Goal: Check status: Check status

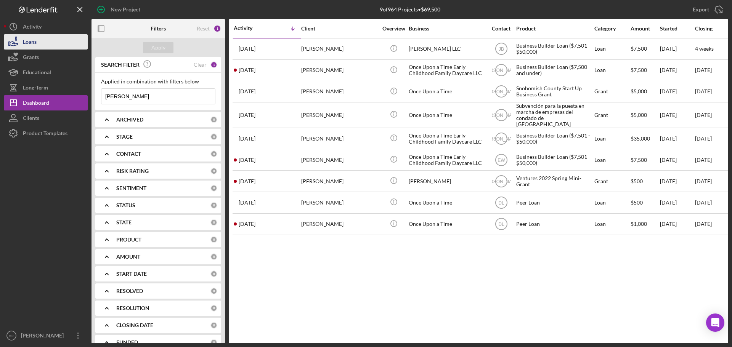
click at [22, 39] on icon "button" at bounding box center [13, 41] width 19 height 19
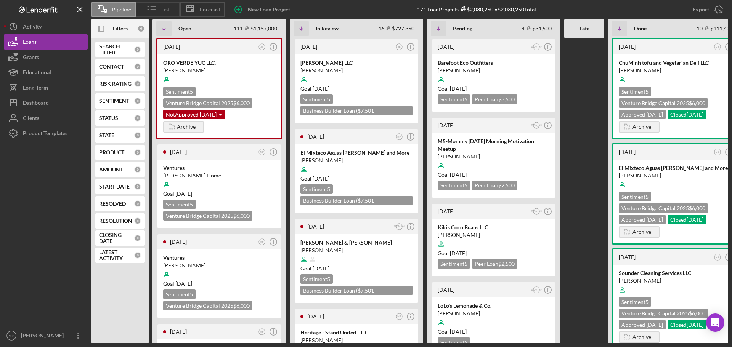
click at [164, 9] on span "List" at bounding box center [165, 9] width 8 height 6
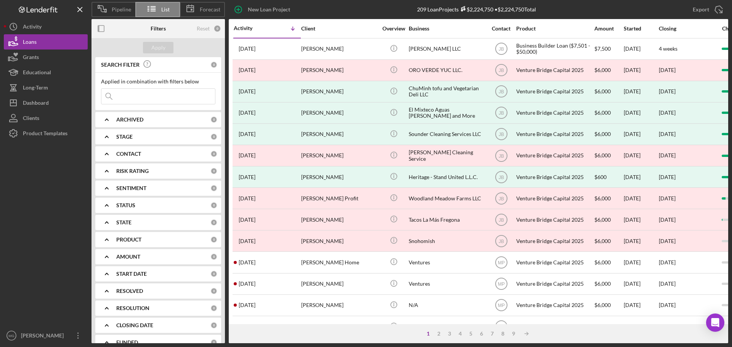
click at [145, 93] on input at bounding box center [158, 96] width 114 height 15
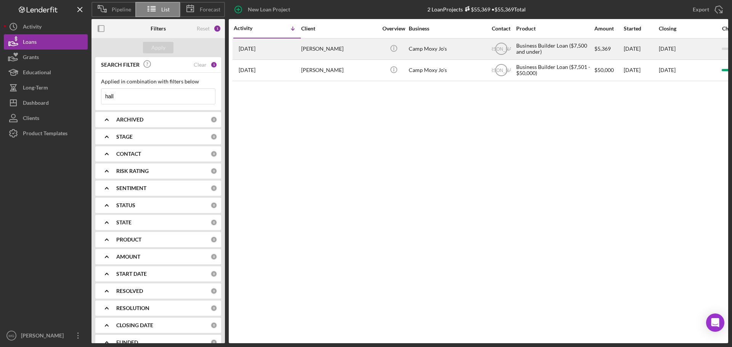
type input "hall"
click at [318, 52] on div "[PERSON_NAME]" at bounding box center [339, 49] width 76 height 20
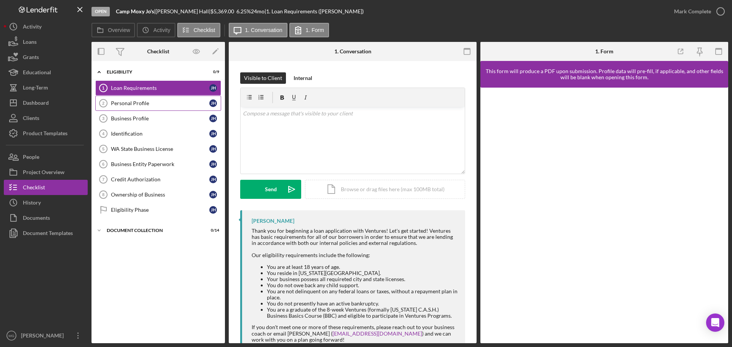
click at [135, 106] on div "Personal Profile" at bounding box center [160, 103] width 98 height 6
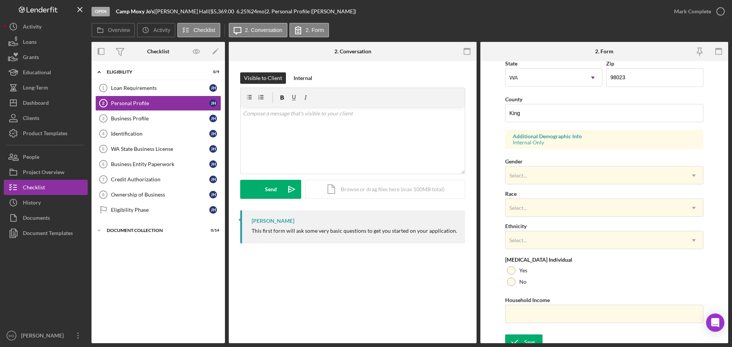
scroll to position [226, 0]
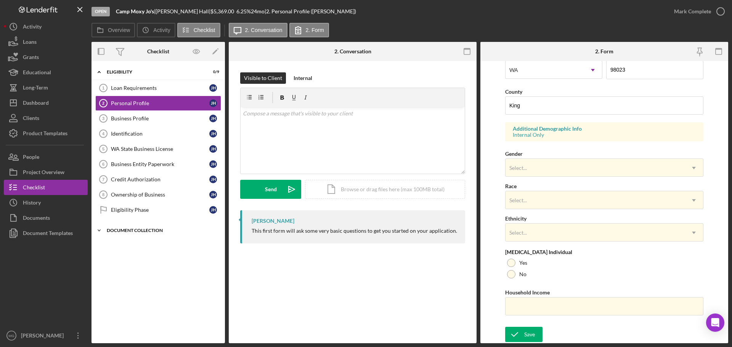
click at [99, 229] on icon "Icon/Expander" at bounding box center [99, 230] width 15 height 15
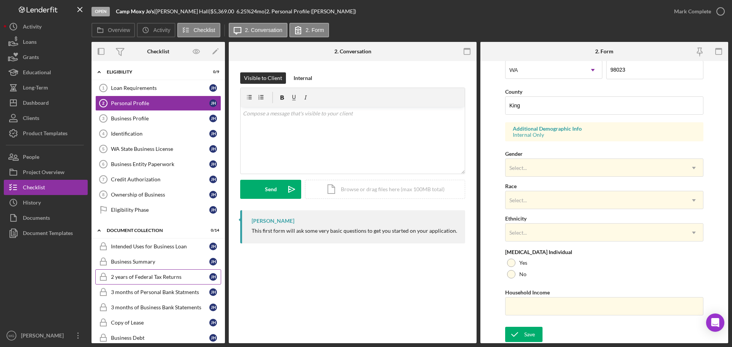
click at [129, 277] on div "2 years of Federal Tax Returns" at bounding box center [160, 277] width 98 height 6
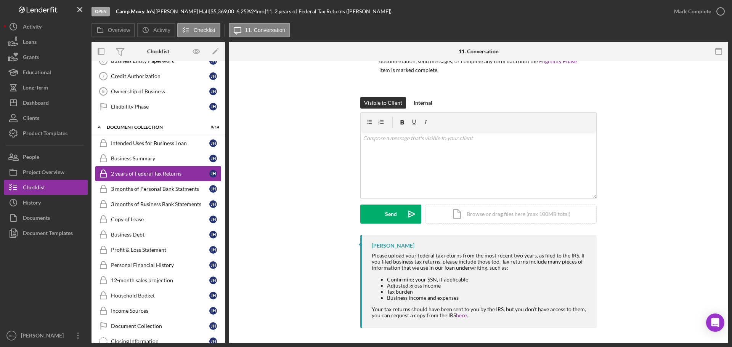
scroll to position [114, 0]
